Goal: Check status

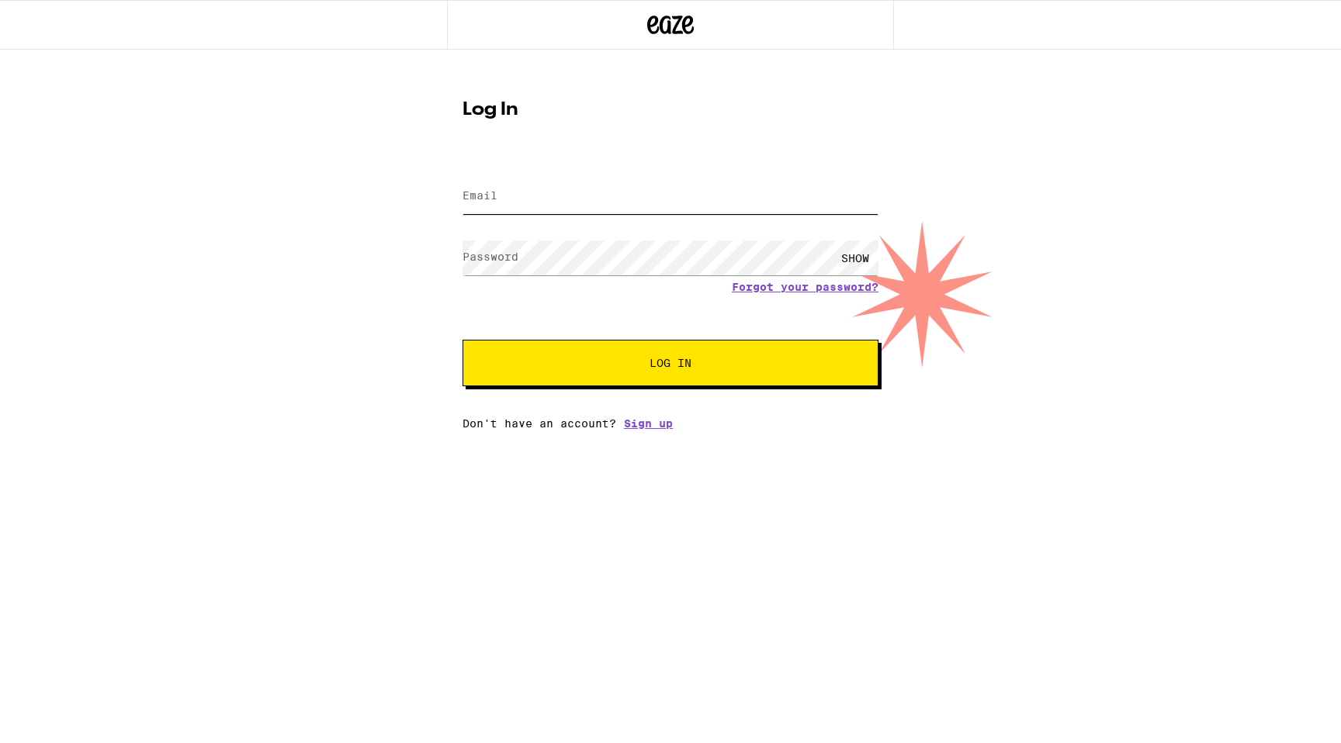
type input "themikep@gmail.com"
click at [622, 354] on button "Log In" at bounding box center [670, 363] width 416 height 47
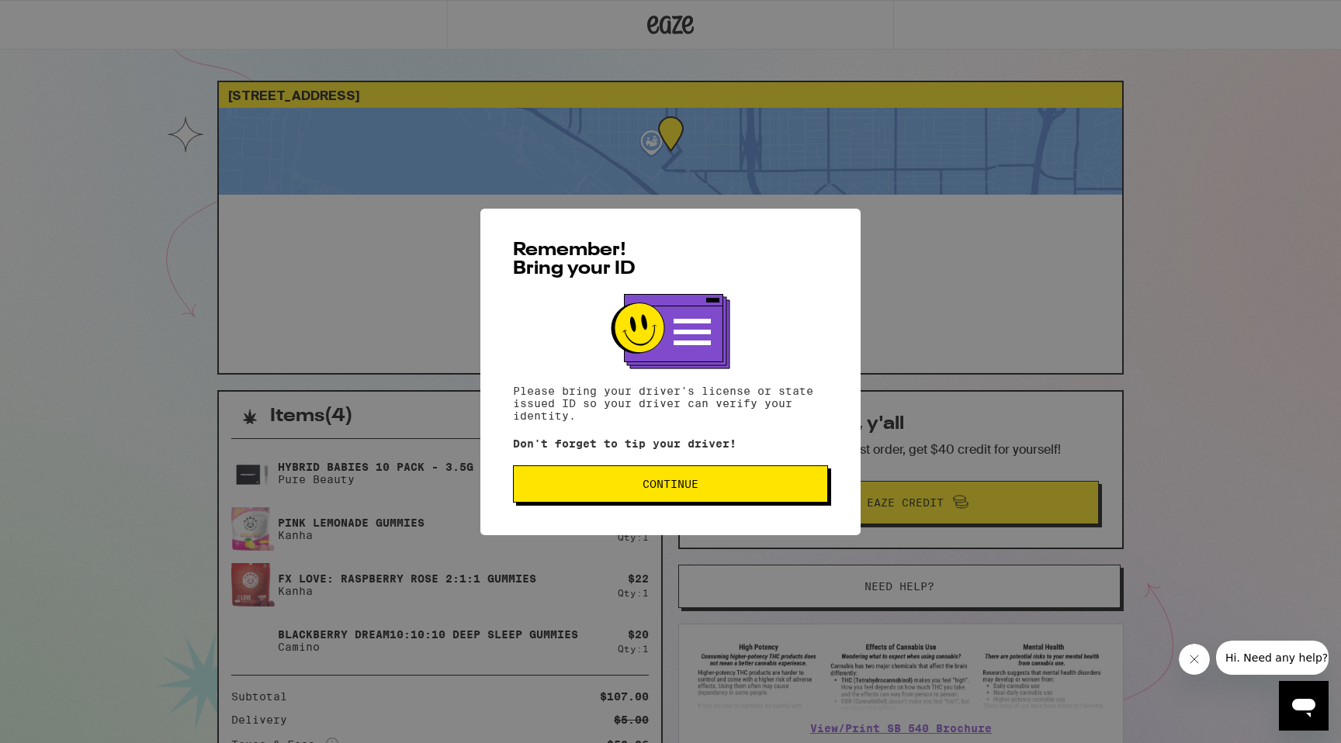
click at [657, 503] on button "Continue" at bounding box center [670, 484] width 315 height 37
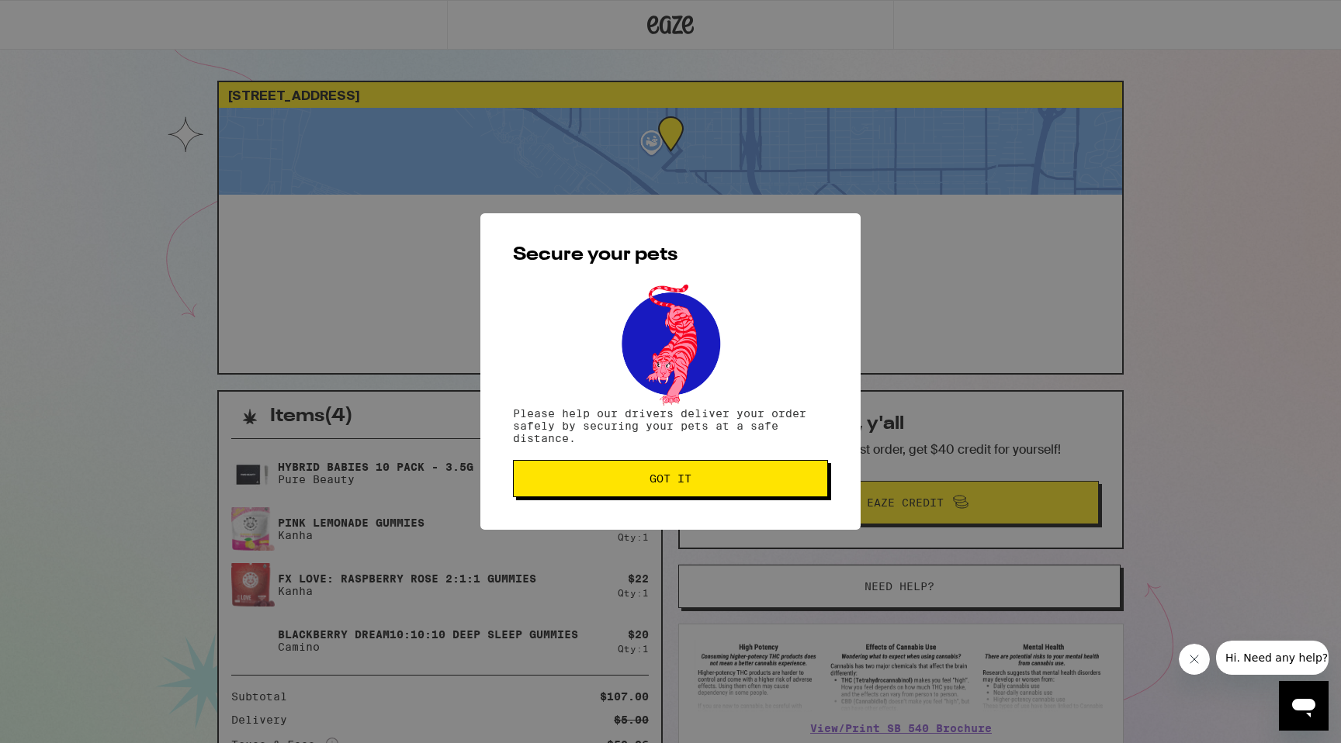
click at [661, 483] on span "Got it" at bounding box center [670, 478] width 42 height 11
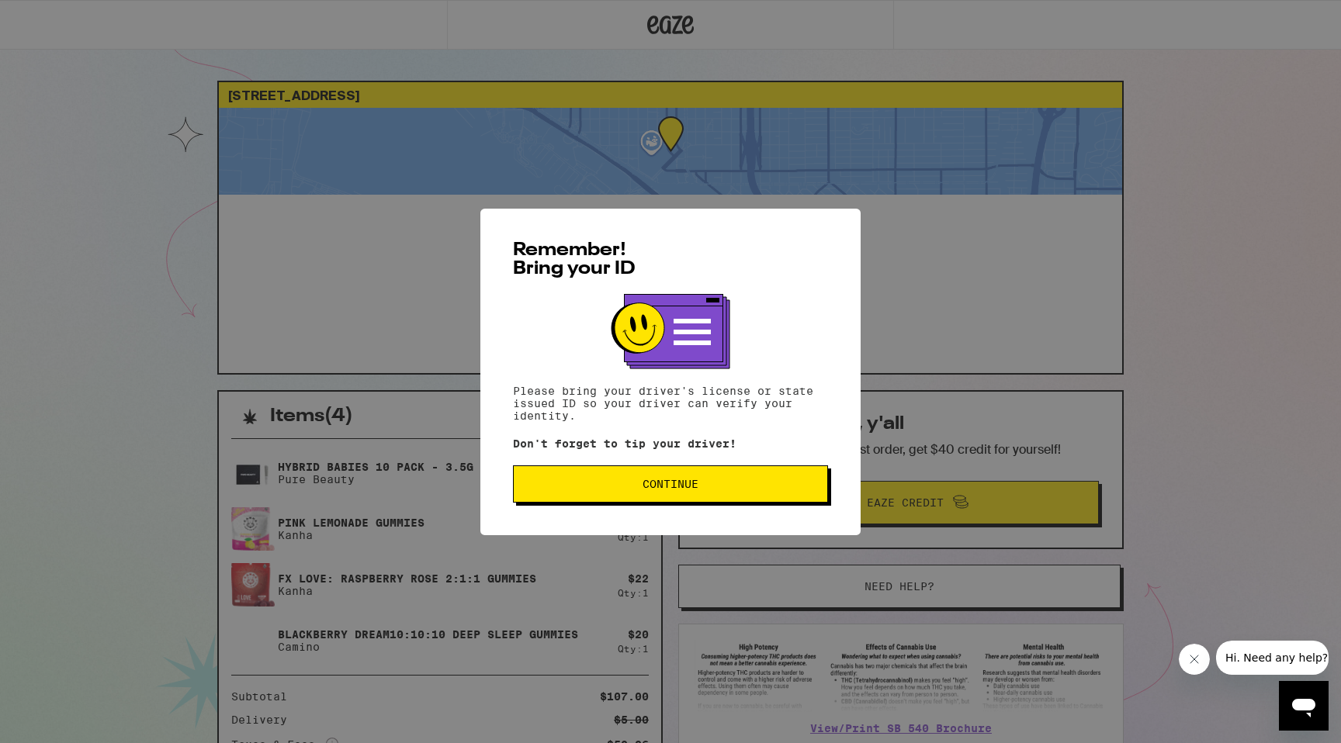
click at [659, 473] on button "Continue" at bounding box center [670, 484] width 315 height 37
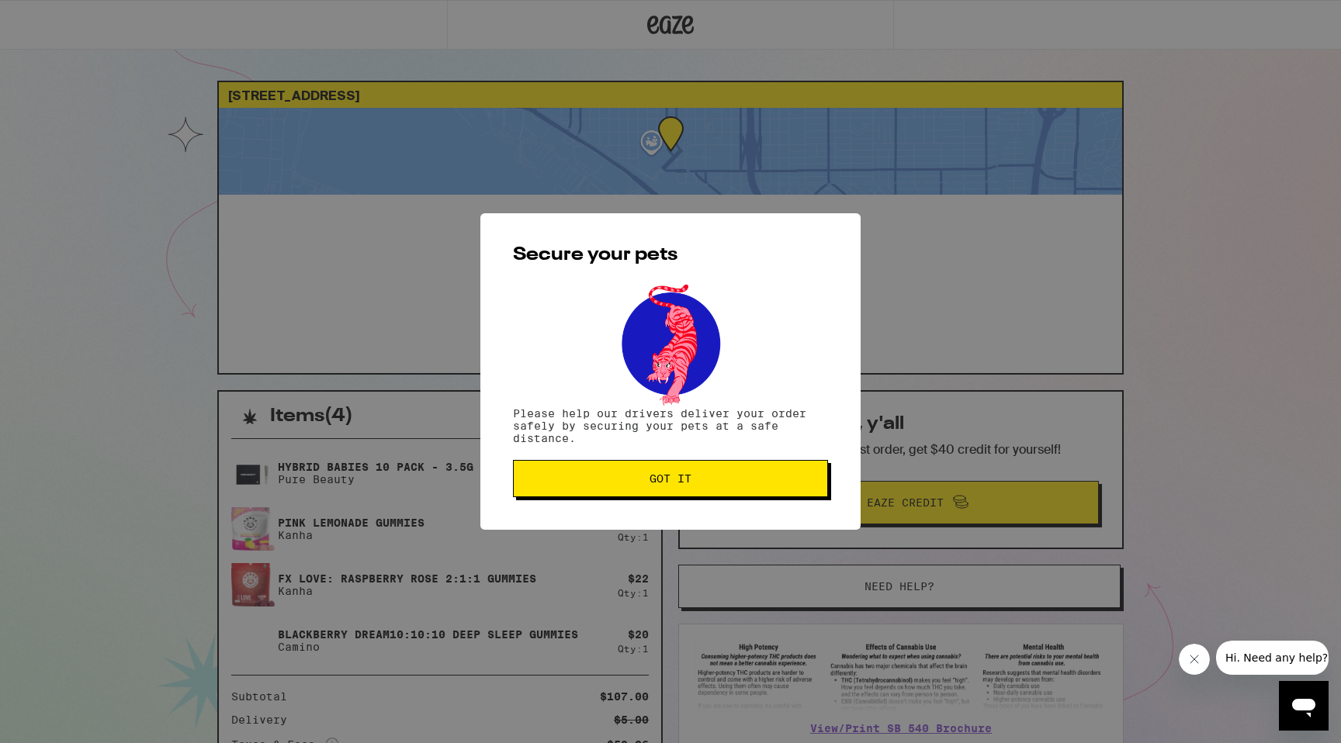
click at [658, 474] on span "Got it" at bounding box center [670, 478] width 42 height 11
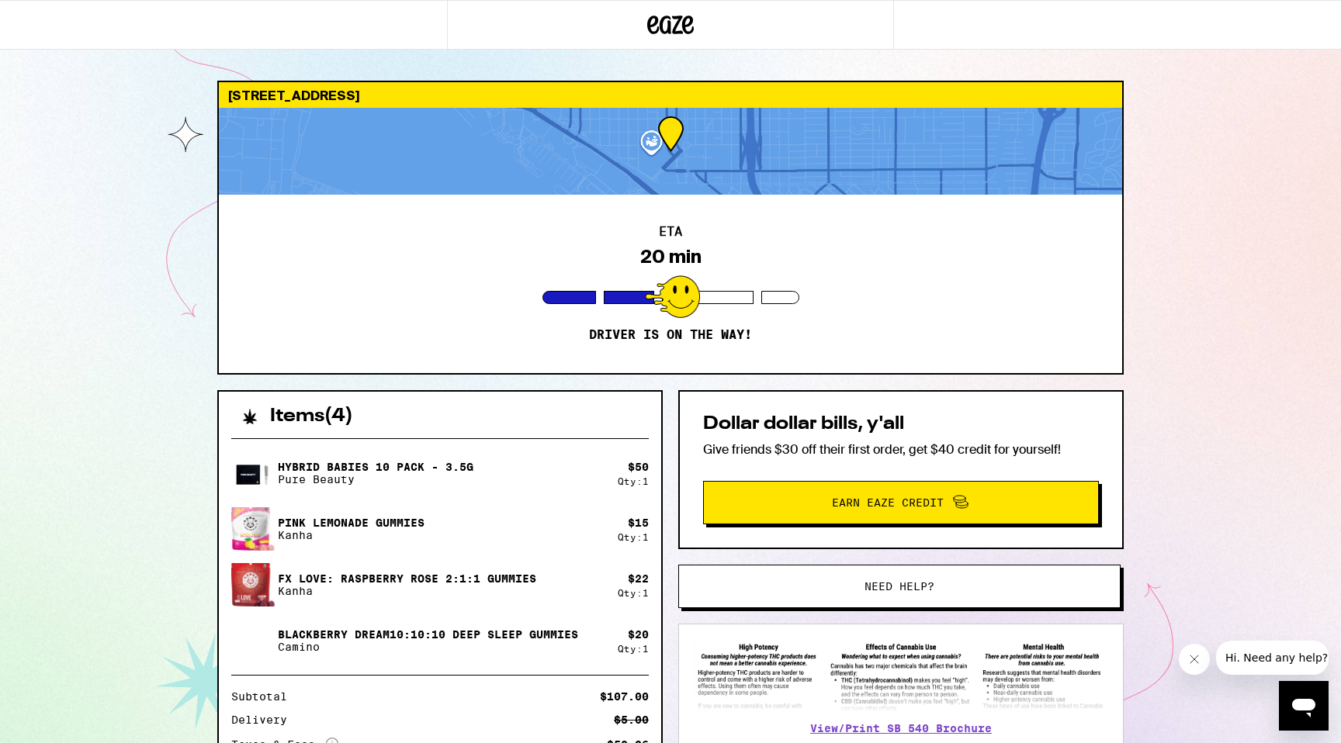
click at [151, 417] on div "253 Tenth Ave San Diego 92101 ETA 20 min Driver is on the way! Items ( 4 ) Hybr…" at bounding box center [670, 449] width 1341 height 898
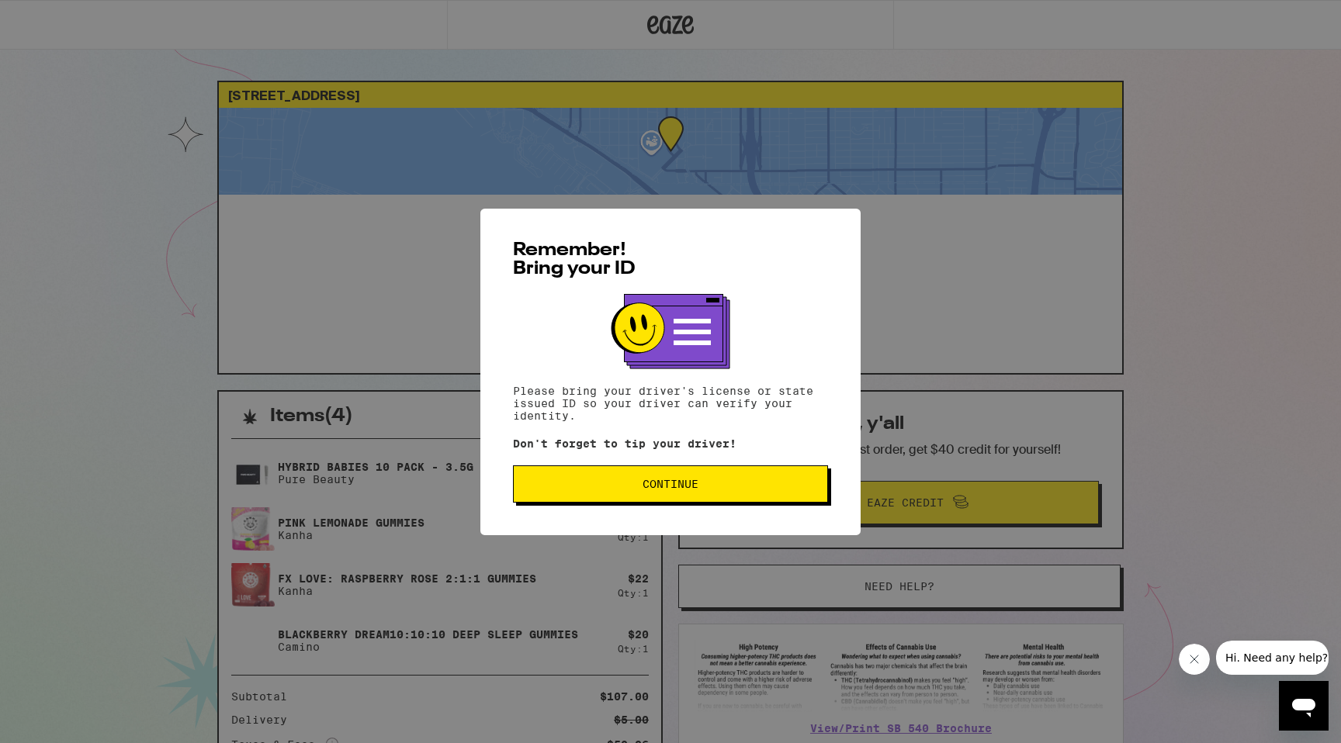
click at [659, 490] on span "Continue" at bounding box center [670, 484] width 56 height 11
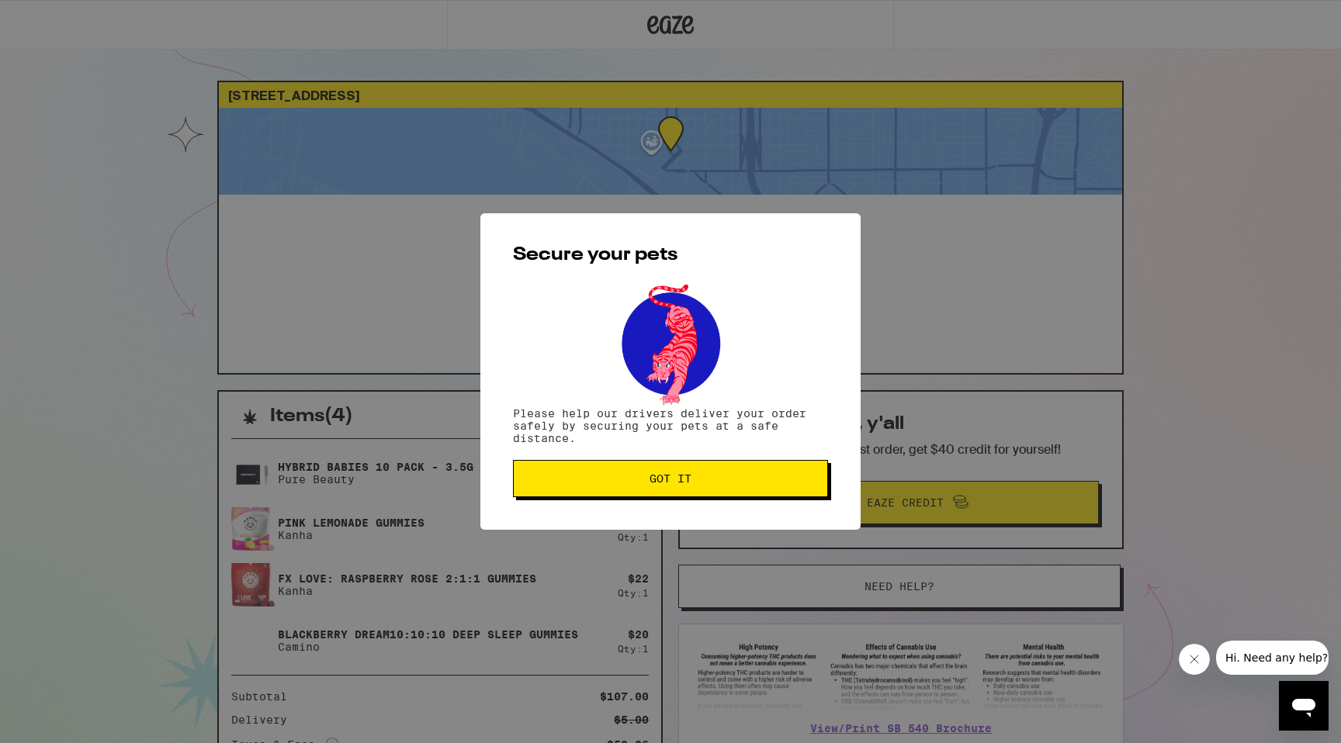
click at [659, 490] on button "Got it" at bounding box center [670, 478] width 315 height 37
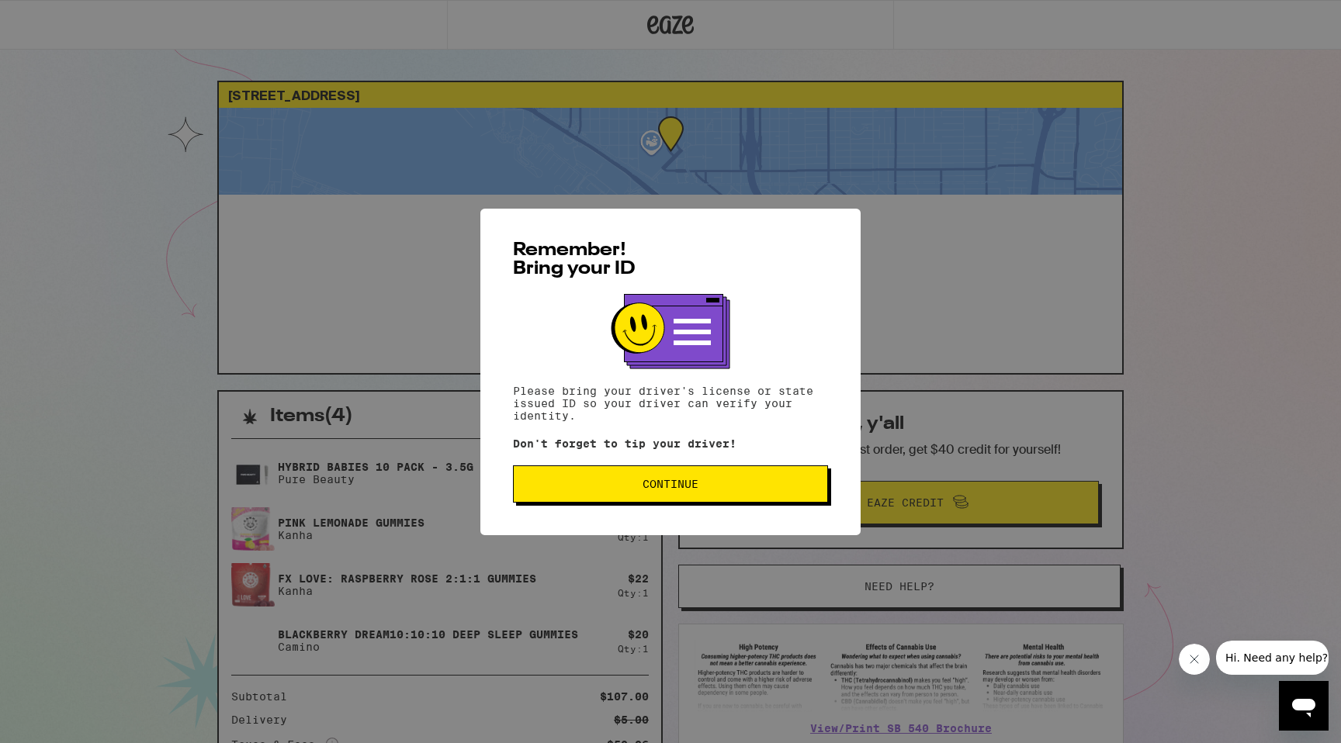
click at [608, 459] on div "Remember! Bring your ID Please bring your driver's license or state issued ID s…" at bounding box center [670, 372] width 380 height 327
click at [611, 474] on button "Continue" at bounding box center [670, 484] width 315 height 37
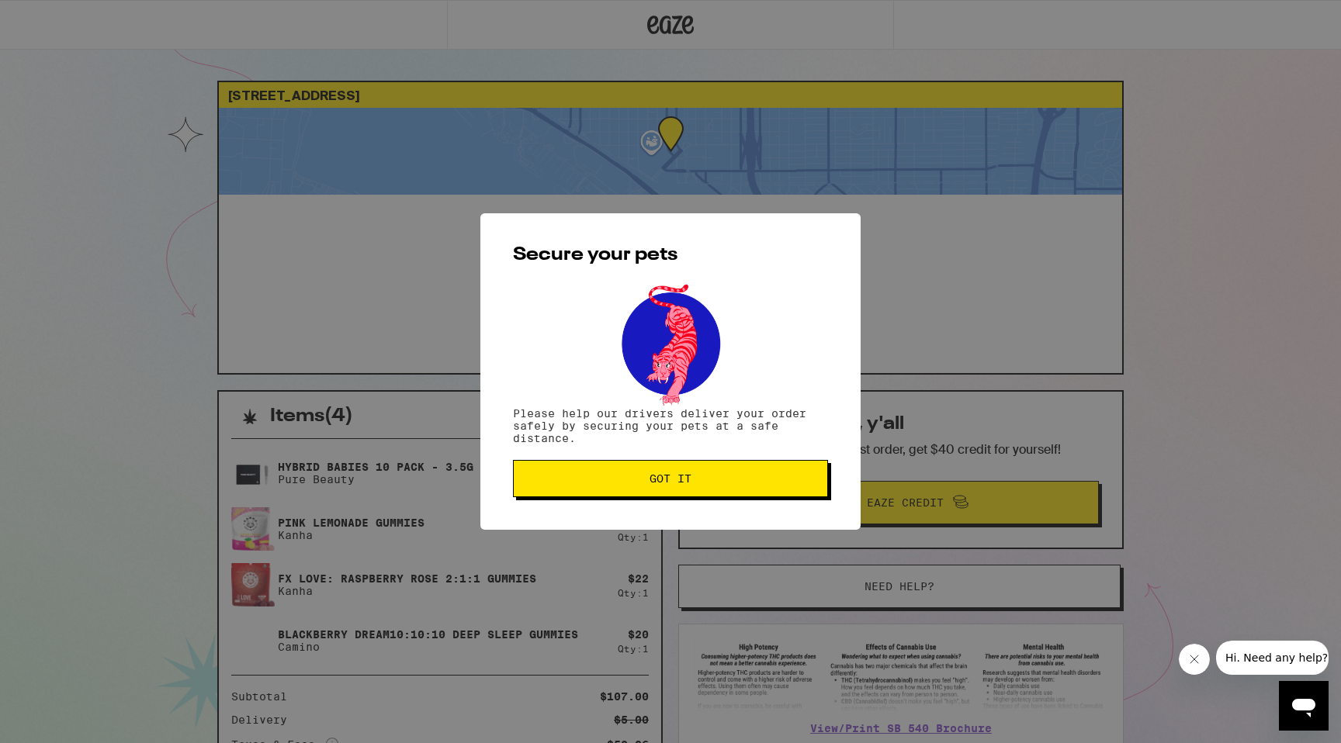
click at [611, 475] on button "Got it" at bounding box center [670, 478] width 315 height 37
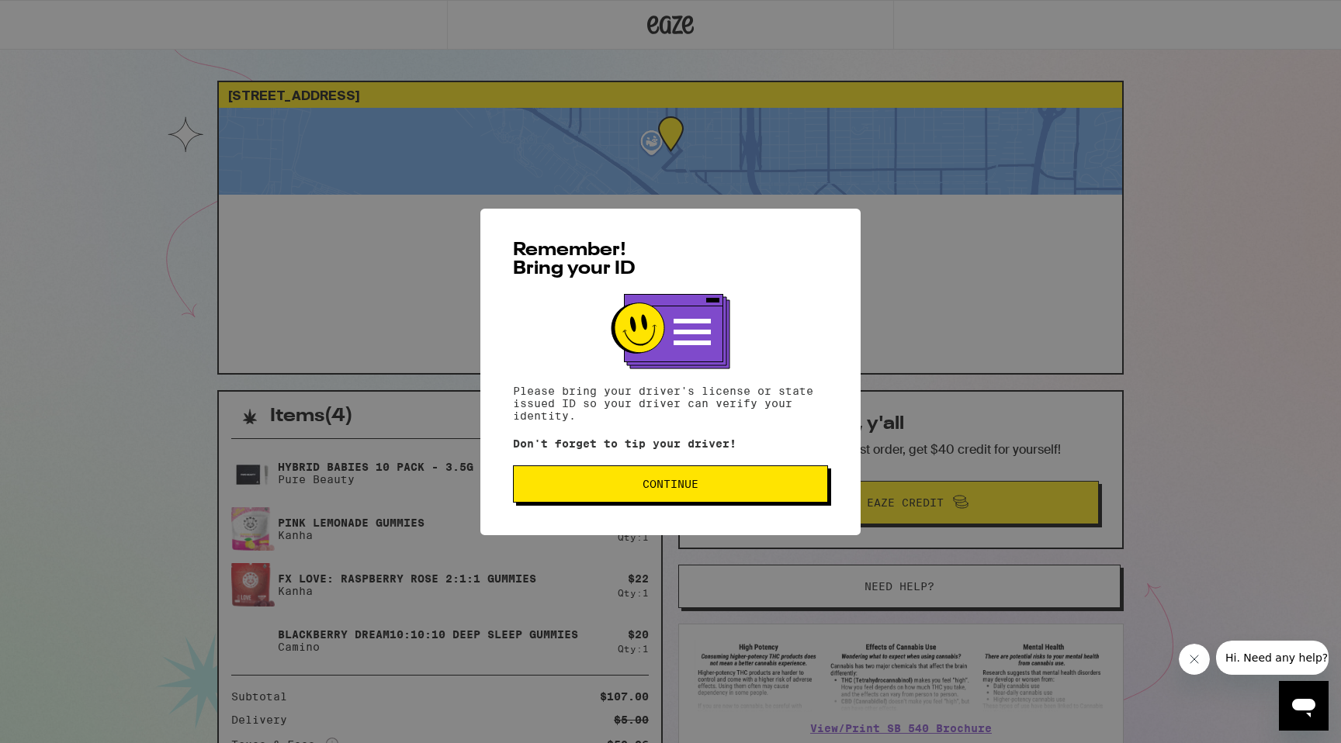
click at [552, 497] on button "Continue" at bounding box center [670, 484] width 315 height 37
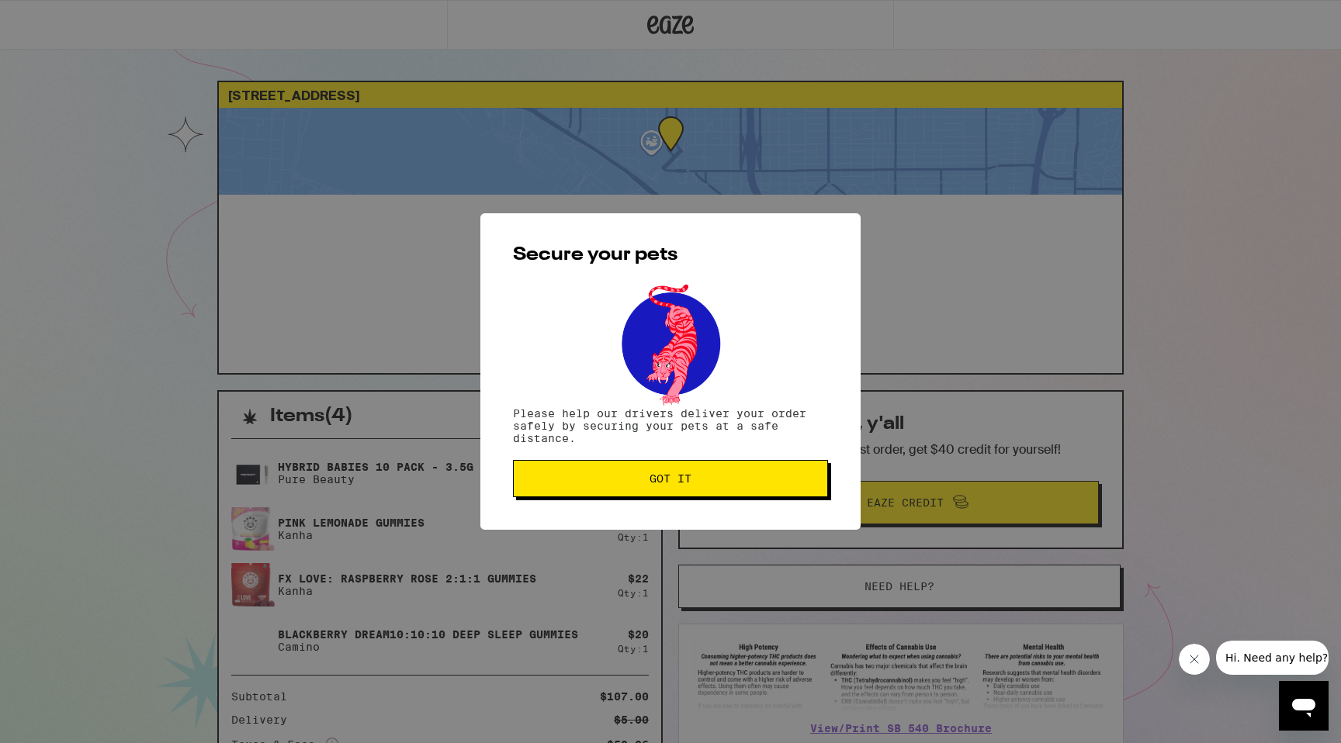
click at [553, 497] on button "Got it" at bounding box center [670, 478] width 315 height 37
